Goal: Information Seeking & Learning: Learn about a topic

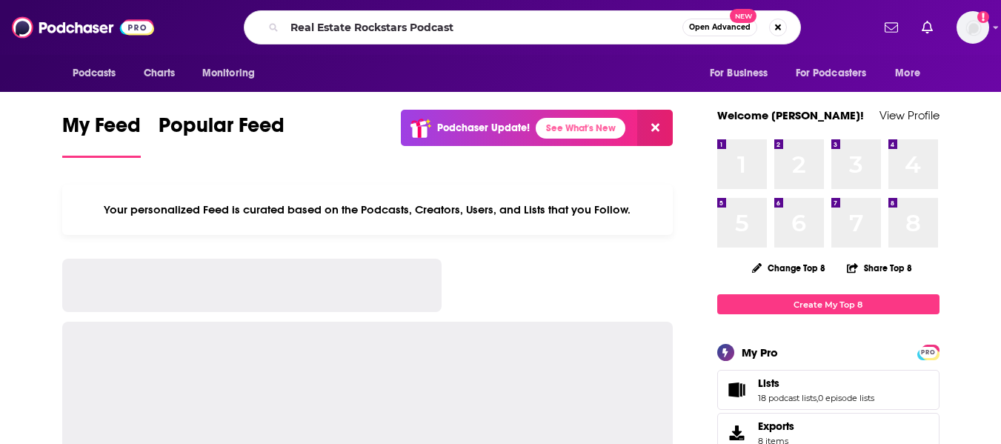
type input "Real Estate Rockstars Podcast"
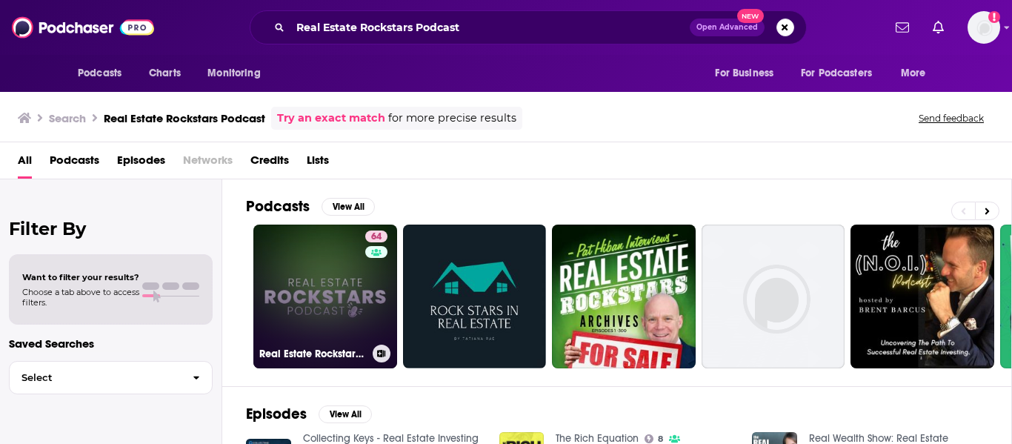
click at [334, 265] on link "64 Real Estate Rockstars Podcast" at bounding box center [325, 297] width 144 height 144
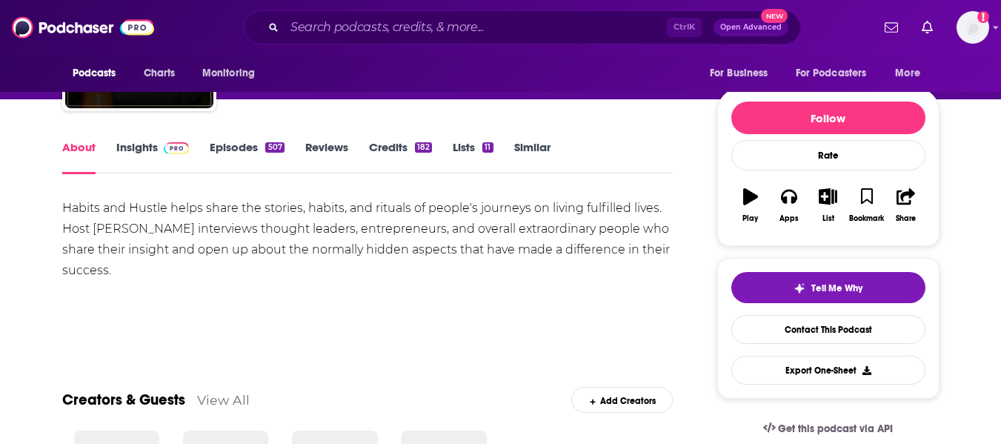
scroll to position [143, 0]
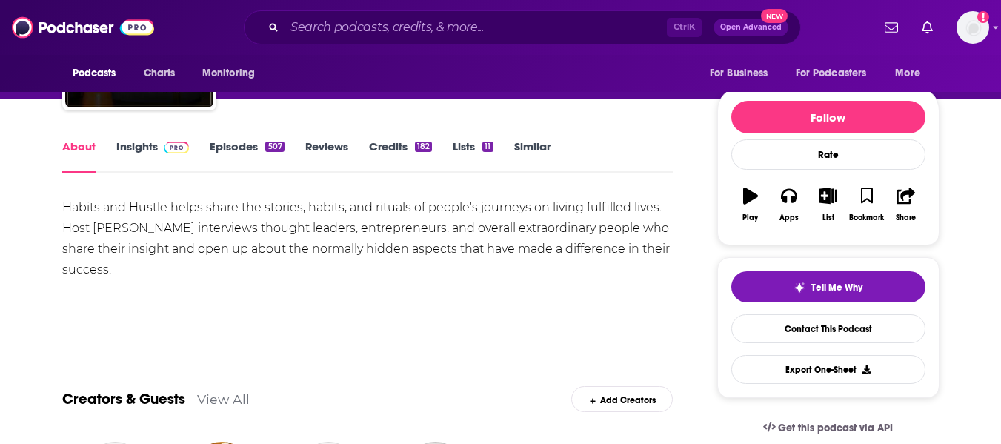
click at [148, 147] on link "Insights" at bounding box center [152, 156] width 73 height 34
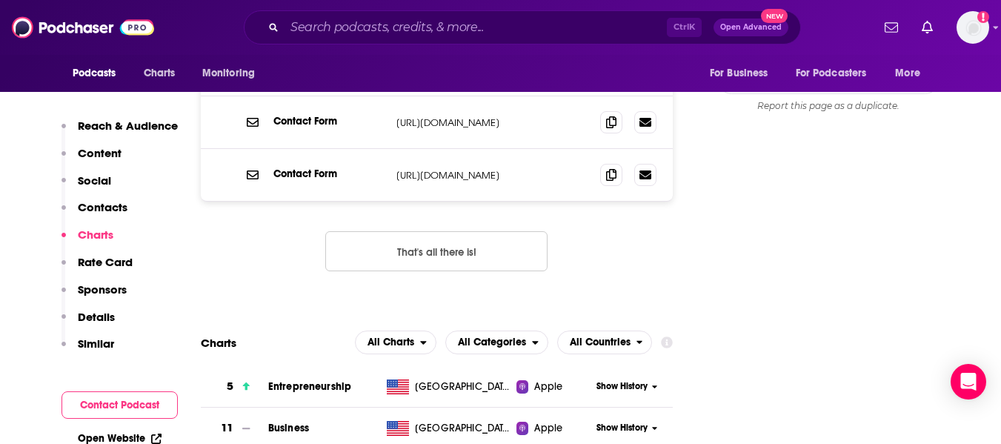
scroll to position [1657, 0]
